Goal: Book appointment/travel/reservation

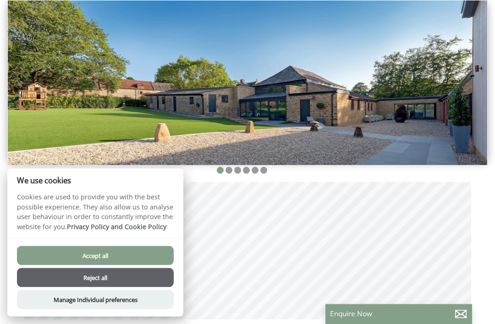
scroll to position [129, 0]
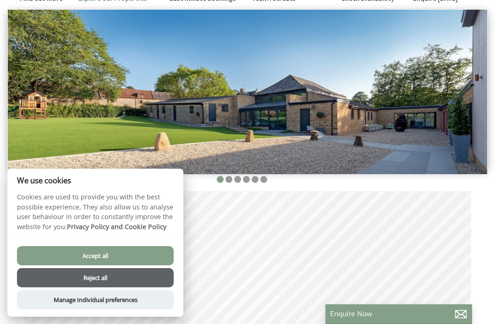
click at [155, 265] on button "Accept all" at bounding box center [95, 255] width 157 height 19
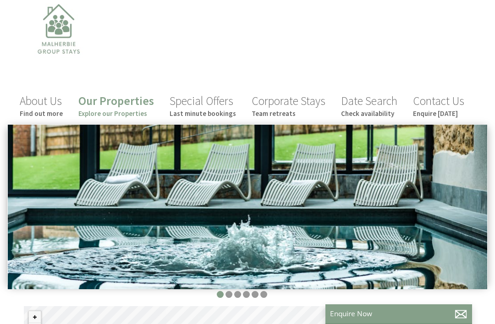
scroll to position [14, 0]
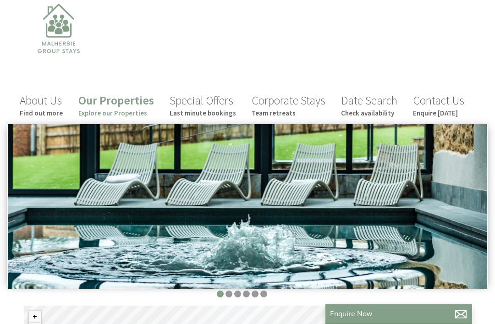
click at [130, 113] on small "Explore our Properties" at bounding box center [116, 113] width 76 height 9
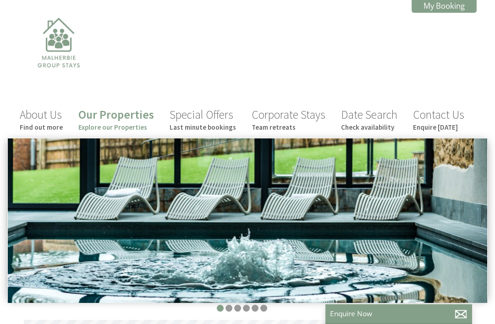
scroll to position [0, 8]
click at [132, 127] on small "Explore our Properties" at bounding box center [116, 127] width 76 height 9
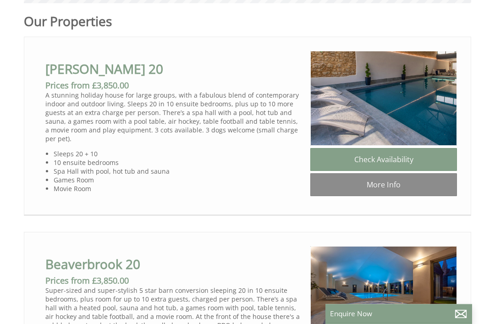
scroll to position [454, 0]
click at [430, 160] on link "Check Availability" at bounding box center [383, 159] width 147 height 23
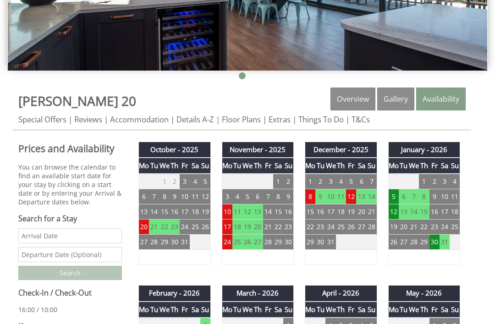
click at [435, 228] on td "23" at bounding box center [434, 227] width 10 height 15
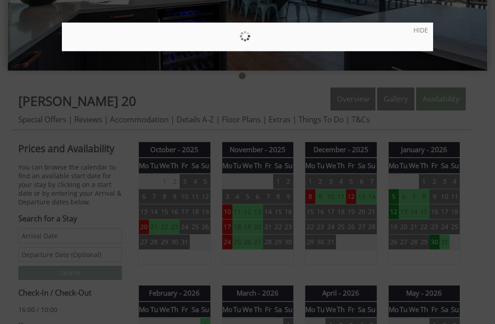
scroll to position [232, 0]
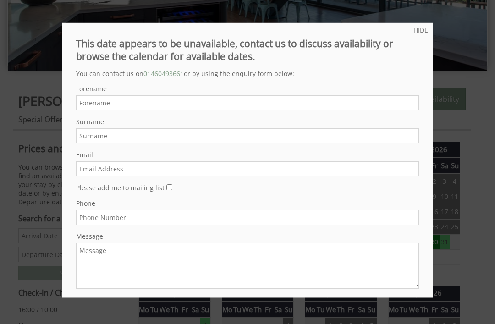
click at [427, 26] on link "HIDE" at bounding box center [420, 30] width 15 height 9
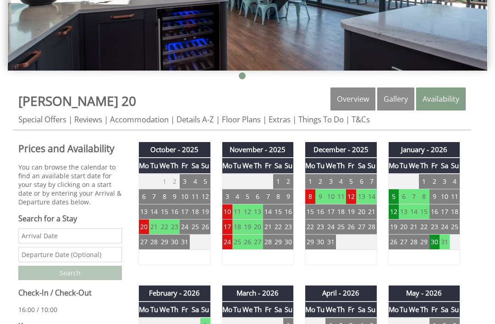
click at [34, 243] on input "Date" at bounding box center [70, 235] width 104 height 15
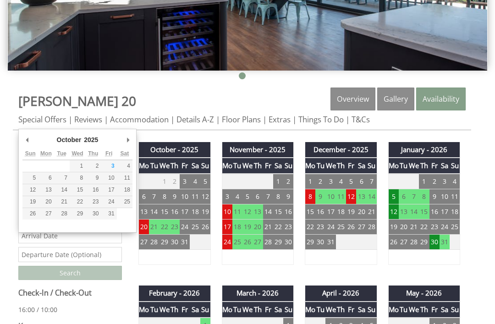
scroll to position [232, 0]
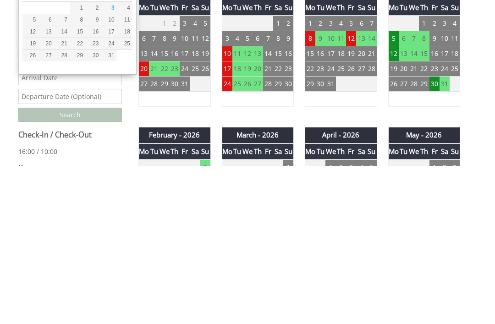
type input "4"
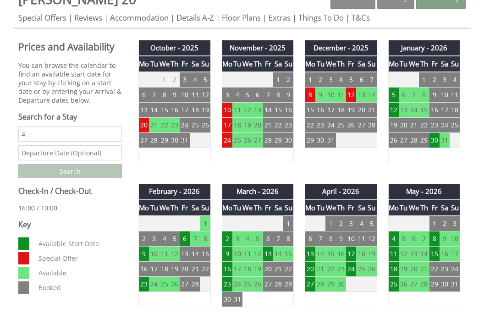
scroll to position [335, 0]
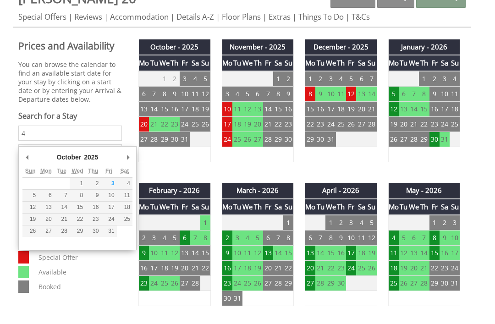
click at [33, 135] on input "4" at bounding box center [70, 133] width 104 height 15
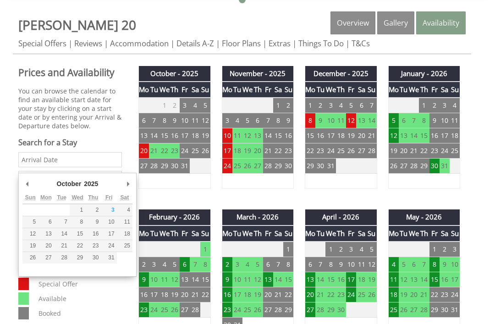
scroll to position [308, 0]
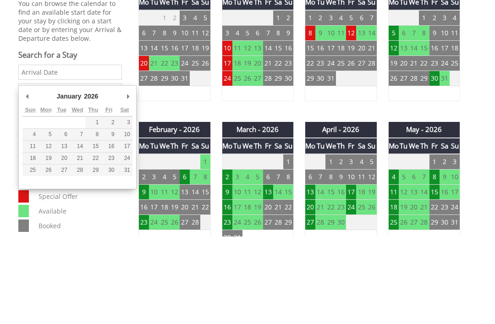
type input "[DATE]"
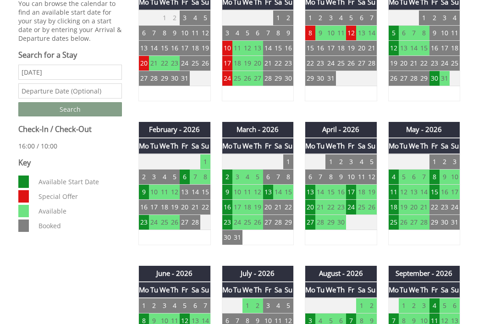
click at [34, 98] on input "text" at bounding box center [70, 90] width 104 height 15
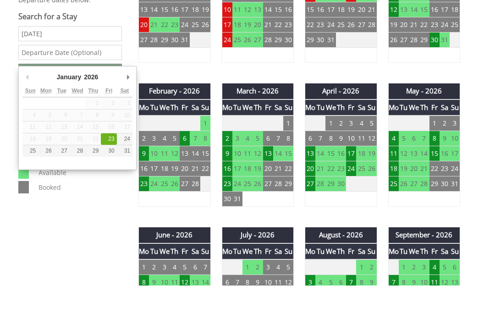
type input "[DATE]"
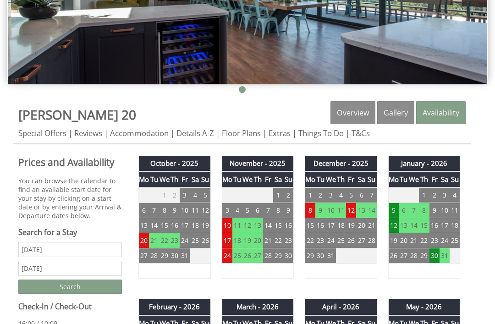
scroll to position [245, 0]
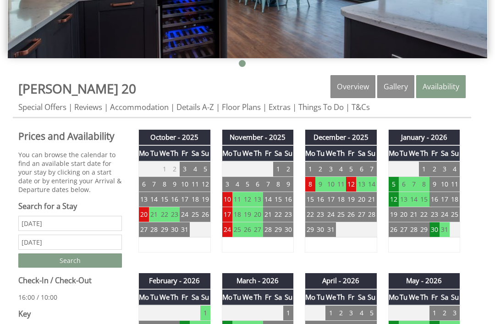
click at [435, 219] on td "23" at bounding box center [434, 214] width 10 height 15
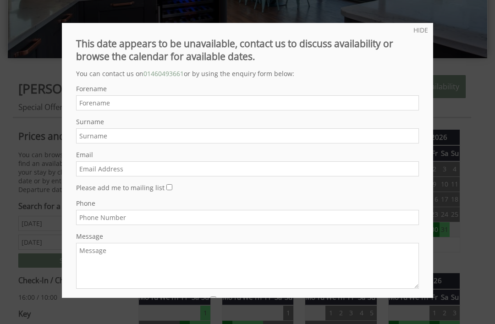
click at [424, 30] on link "HIDE" at bounding box center [420, 30] width 15 height 9
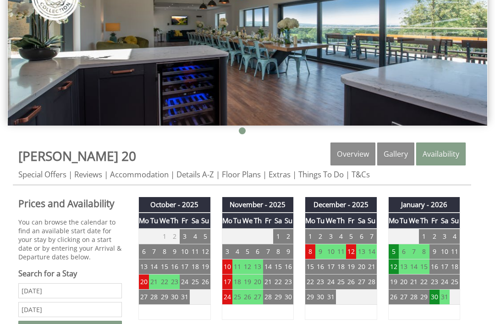
scroll to position [176, 0]
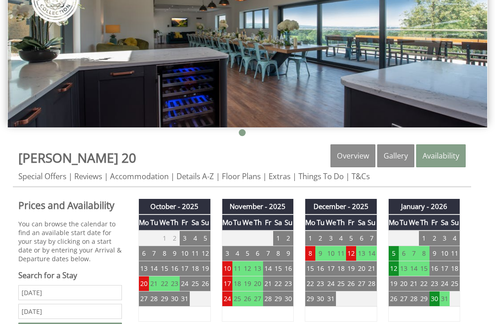
click at [248, 177] on link "Floor Plans" at bounding box center [241, 176] width 39 height 11
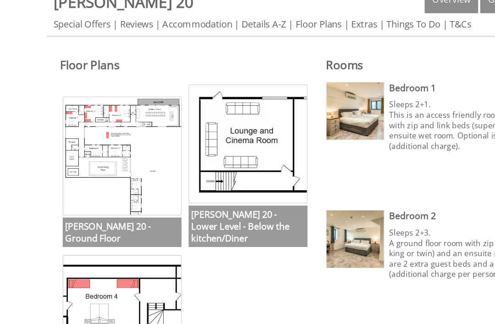
scroll to position [324, 0]
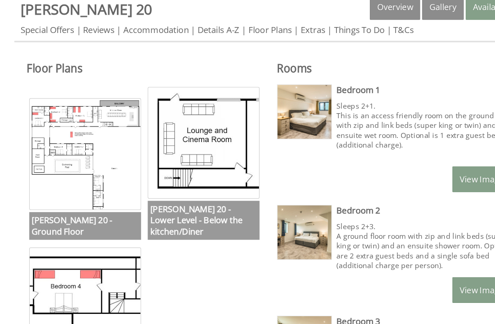
click at [99, 199] on h3 "Churchill 20 - Ground Floor" at bounding box center [76, 203] width 100 height 25
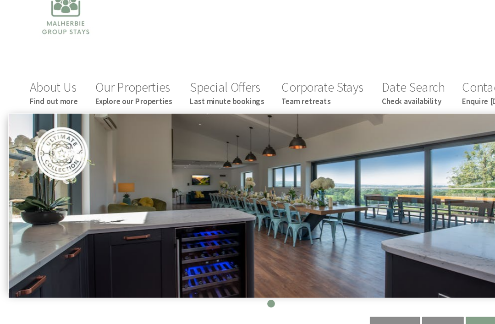
scroll to position [0, 0]
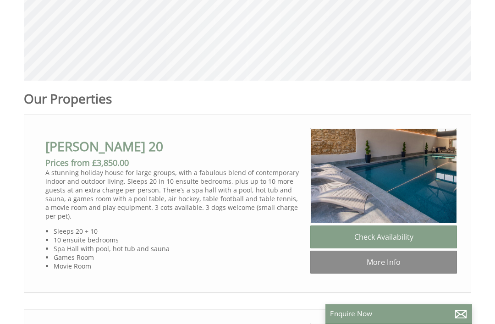
scroll to position [376, 0]
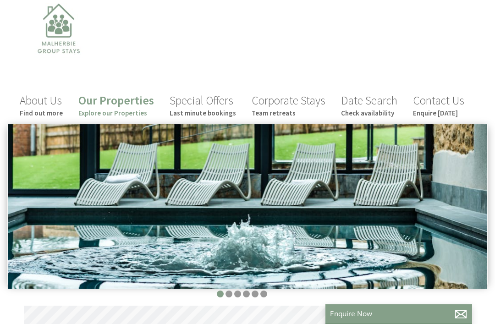
scroll to position [0, 8]
